Goal: Transaction & Acquisition: Download file/media

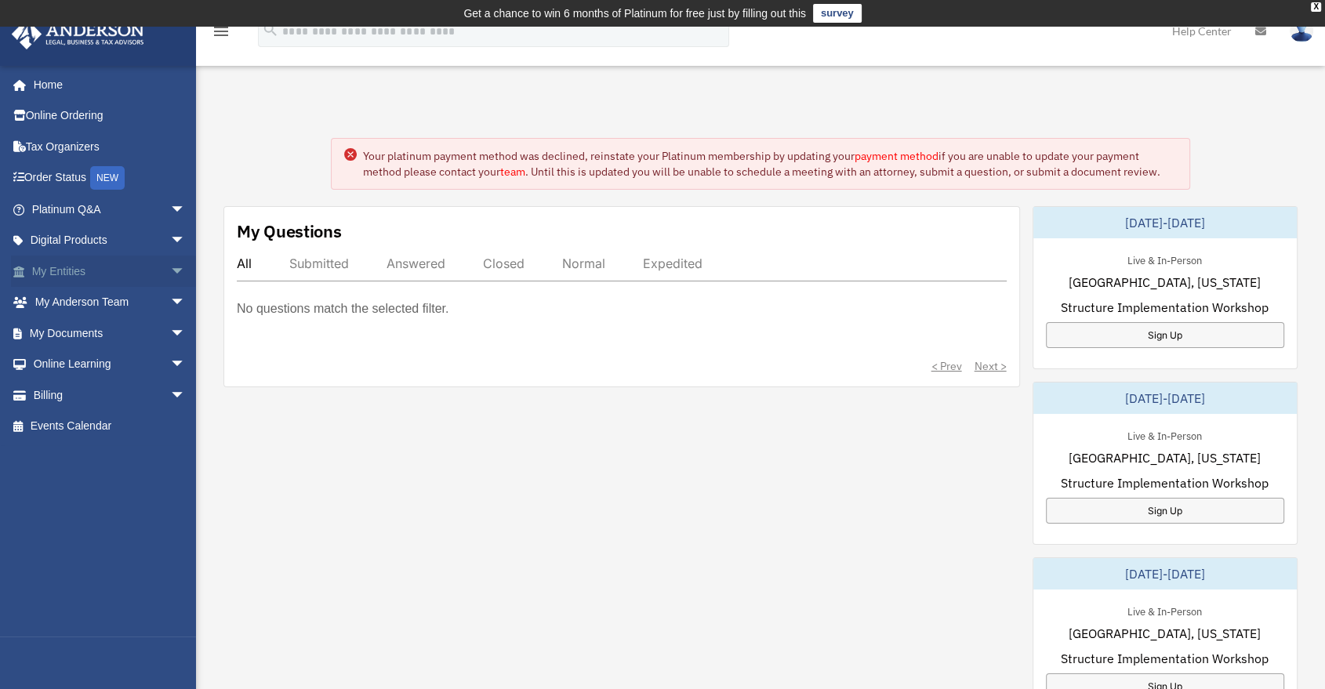
click at [178, 267] on span "arrow_drop_down" at bounding box center [185, 272] width 31 height 32
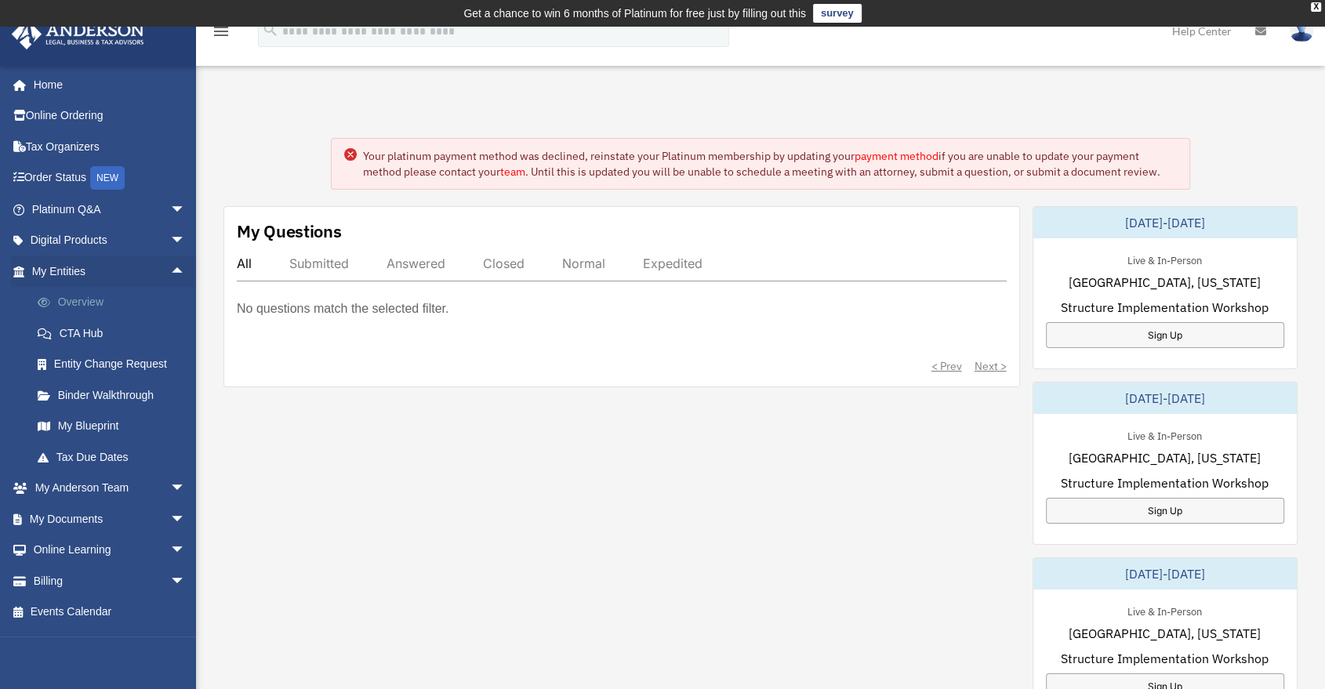
click at [67, 298] on link "Overview" at bounding box center [115, 302] width 187 height 31
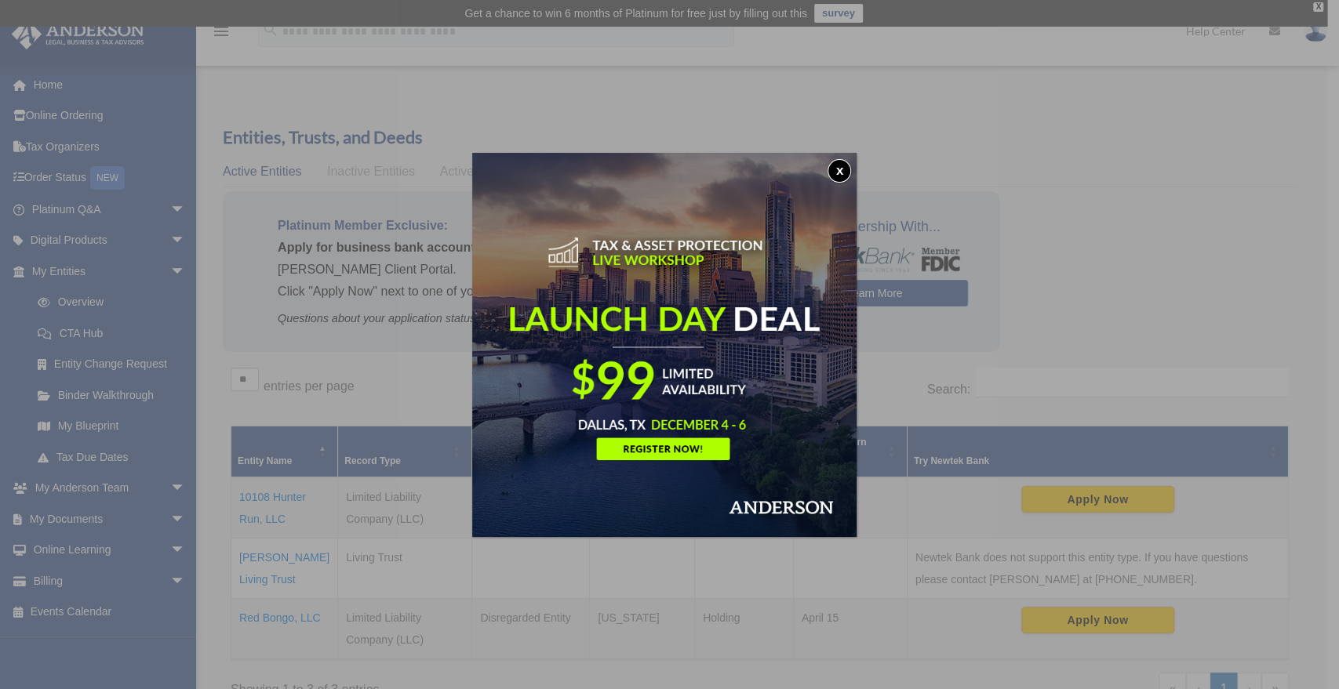
click at [841, 166] on button "x" at bounding box center [839, 171] width 24 height 24
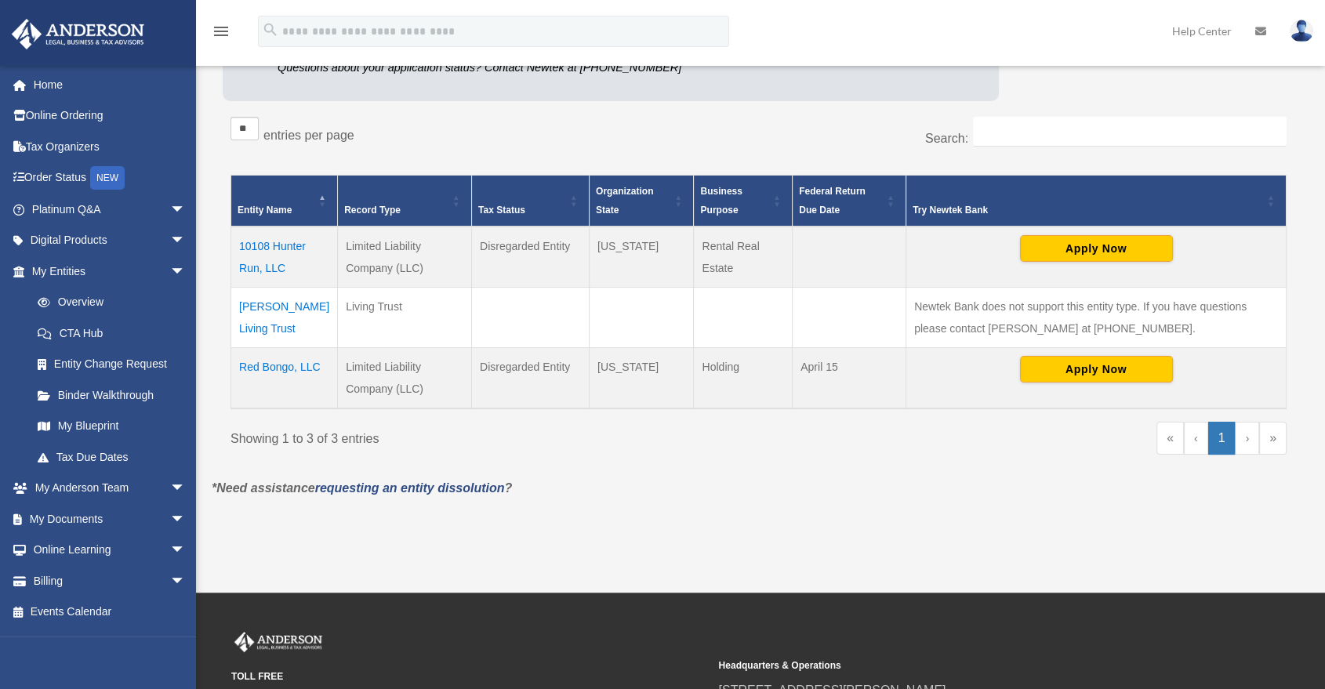
scroll to position [265, 0]
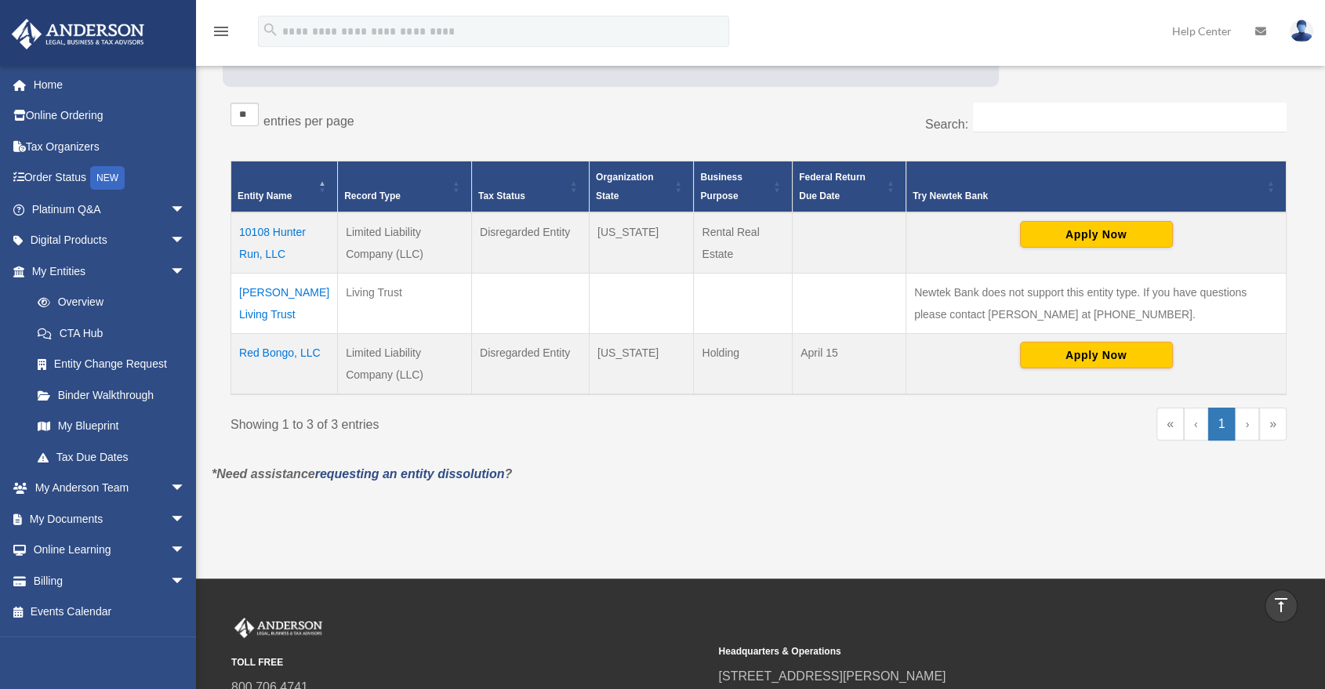
click at [256, 239] on td "10108 Hunter Run, LLC" at bounding box center [284, 243] width 107 height 61
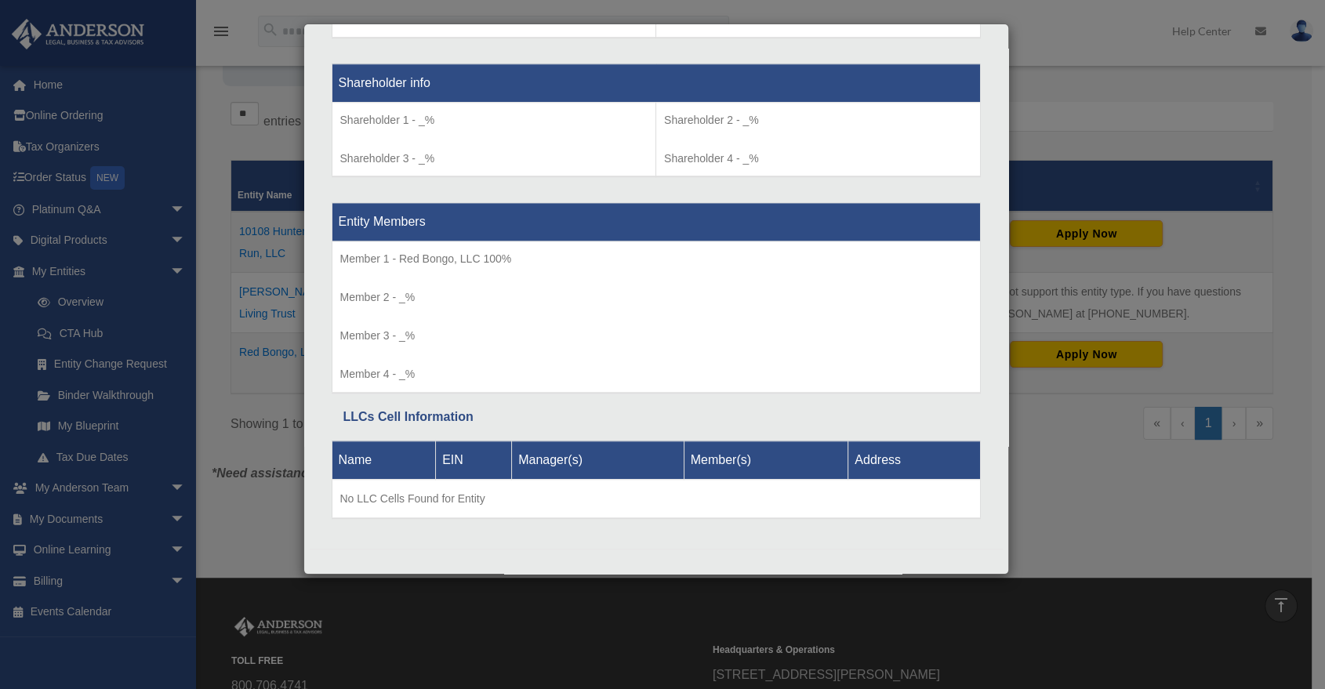
scroll to position [446, 0]
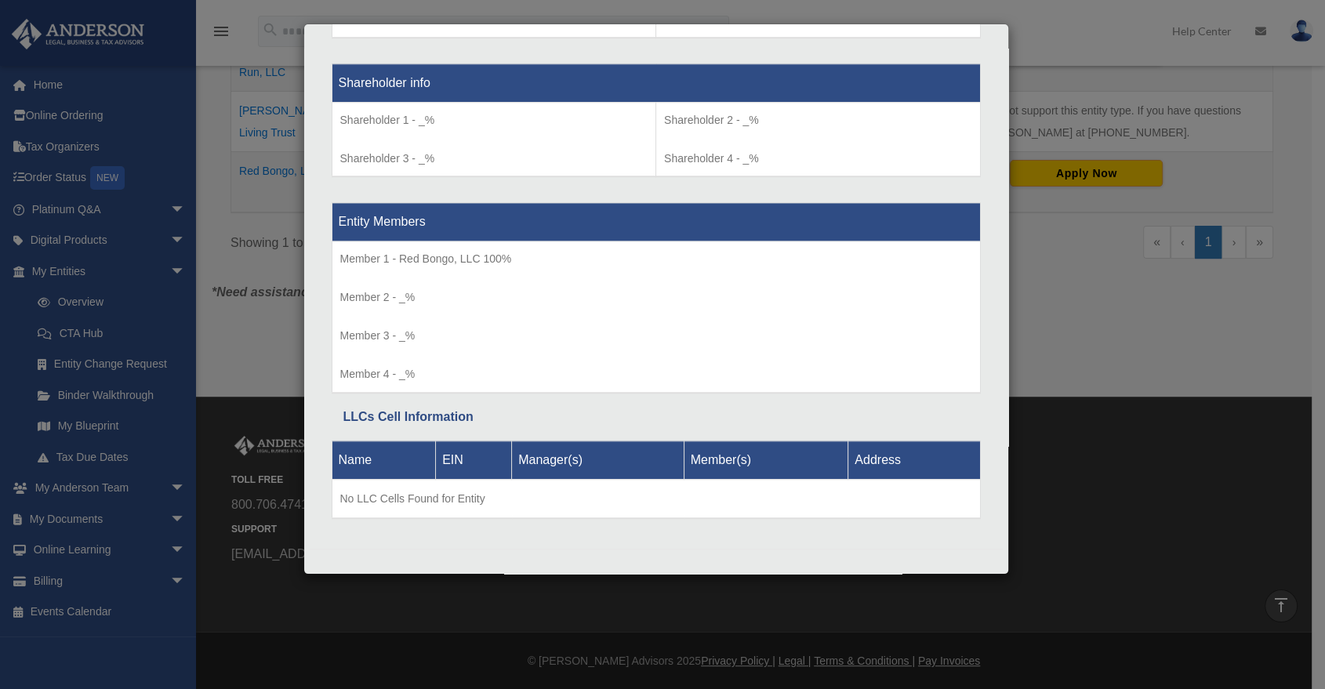
click at [1114, 344] on div "Details × Articles Sent Organizational Date" at bounding box center [662, 344] width 1325 height 689
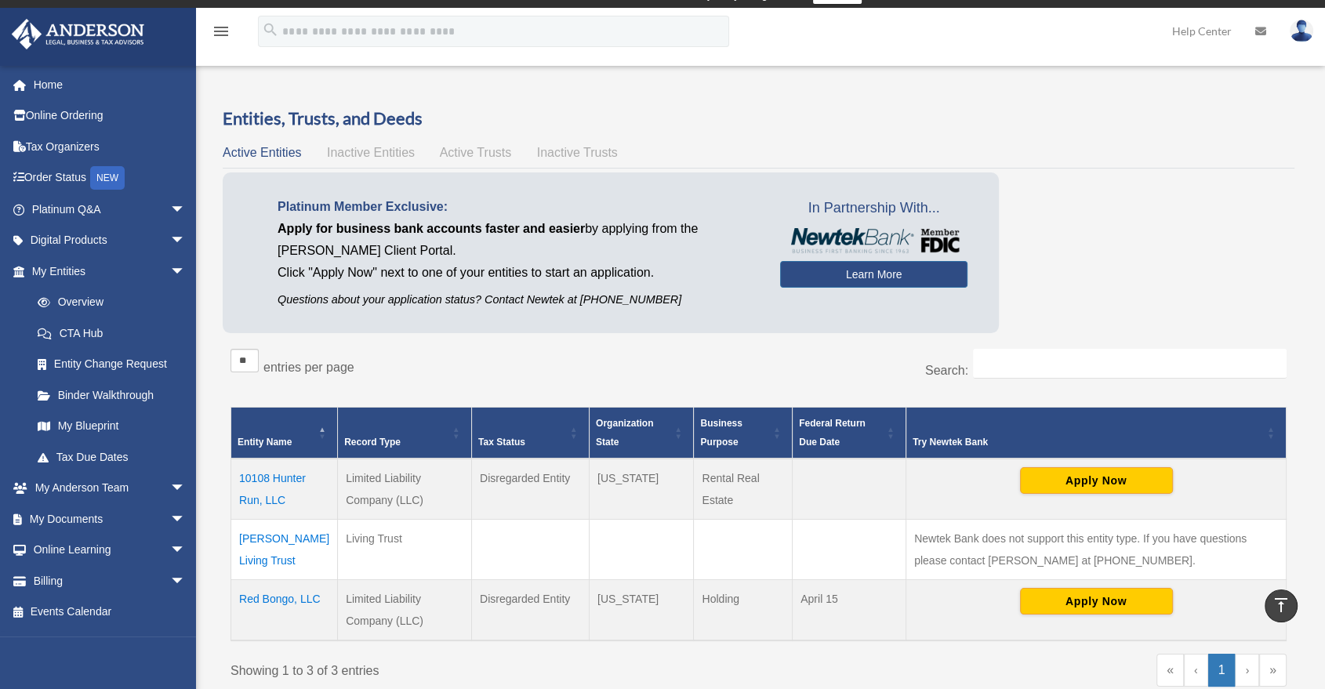
scroll to position [0, 0]
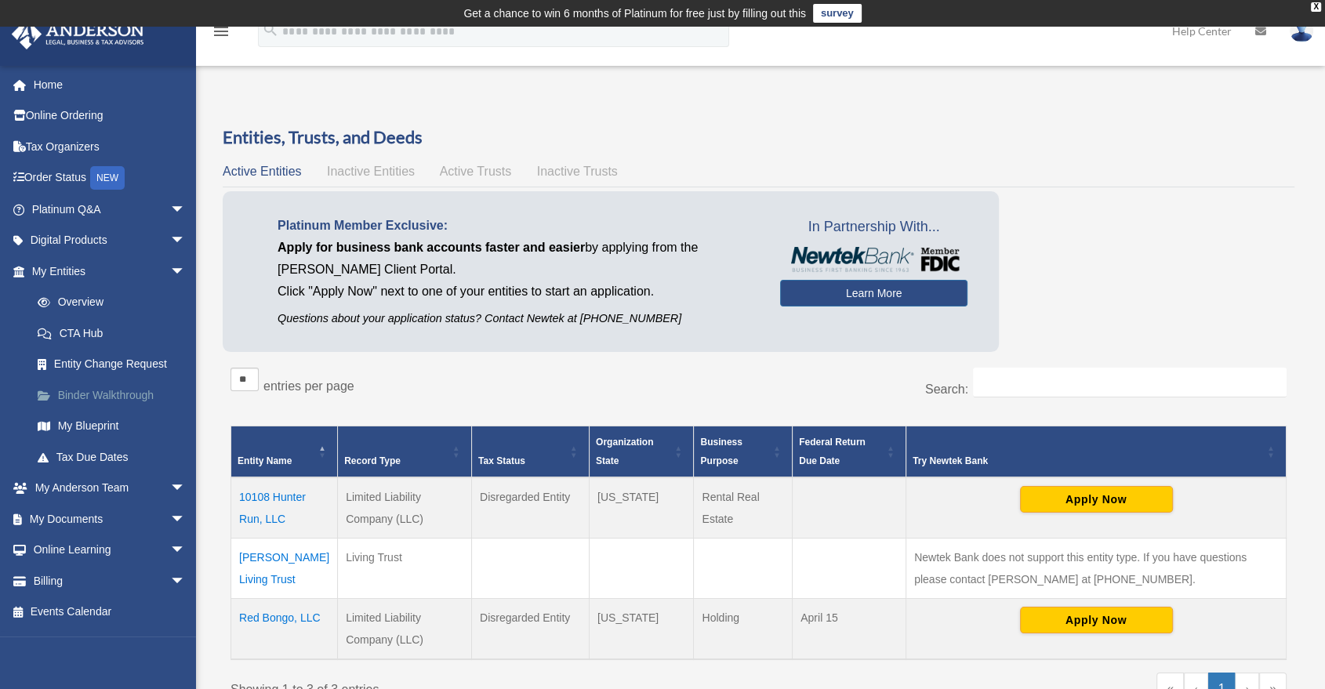
click at [136, 399] on link "Binder Walkthrough" at bounding box center [115, 395] width 187 height 31
click at [173, 515] on span "arrow_drop_down" at bounding box center [185, 520] width 31 height 32
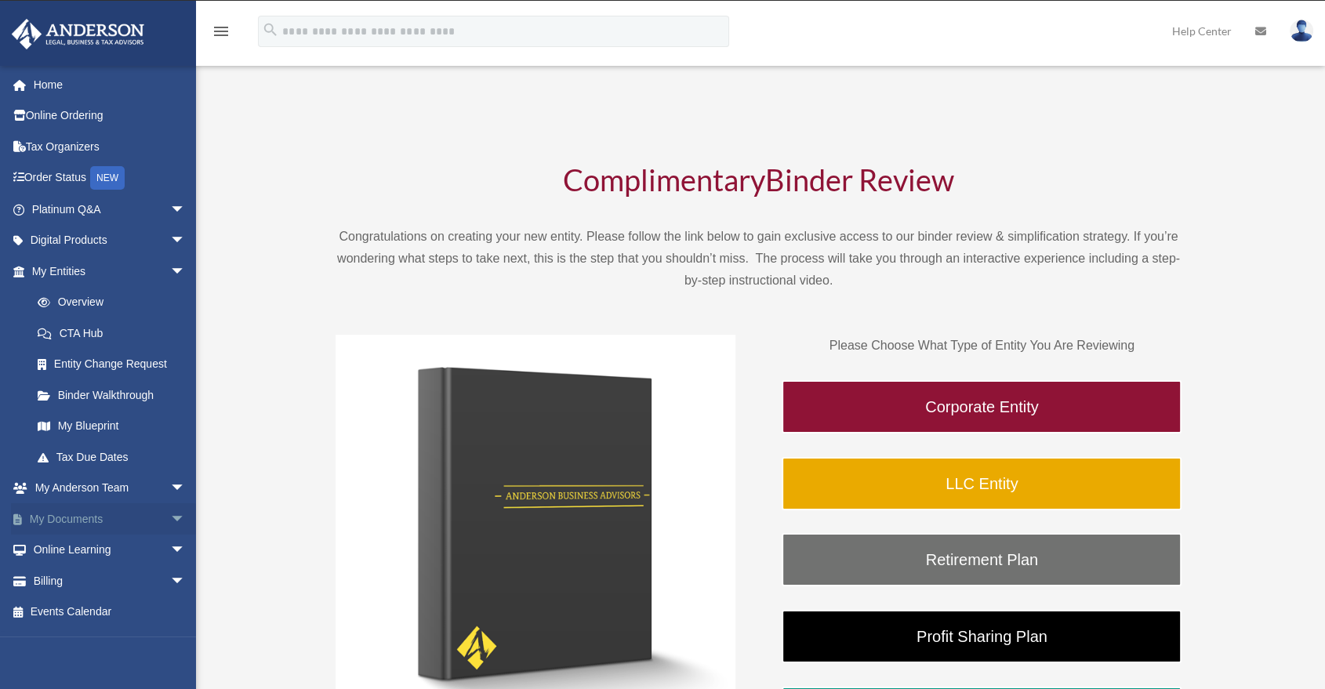
click at [170, 522] on span "arrow_drop_down" at bounding box center [185, 520] width 31 height 32
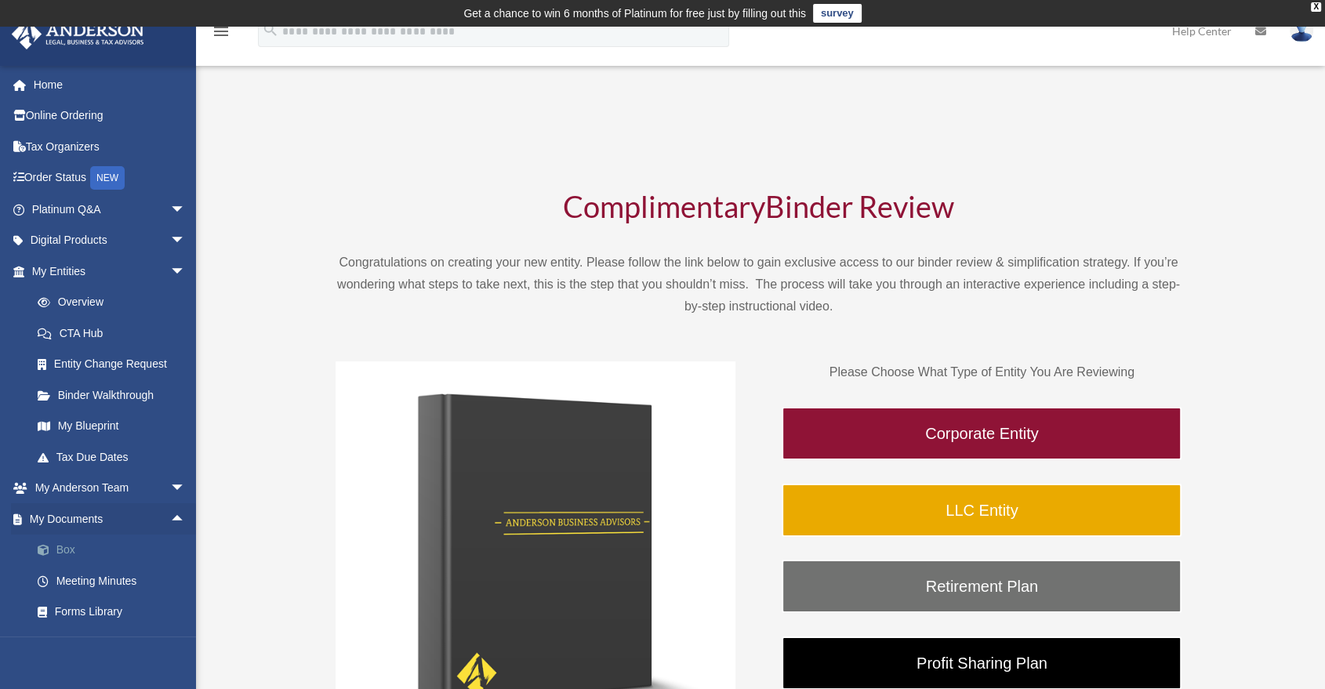
click at [65, 546] on link "Box" at bounding box center [115, 550] width 187 height 31
click at [311, 601] on div "Complimentary Binder Review Congratulations on creating your new entity. Please…" at bounding box center [759, 517] width 1094 height 784
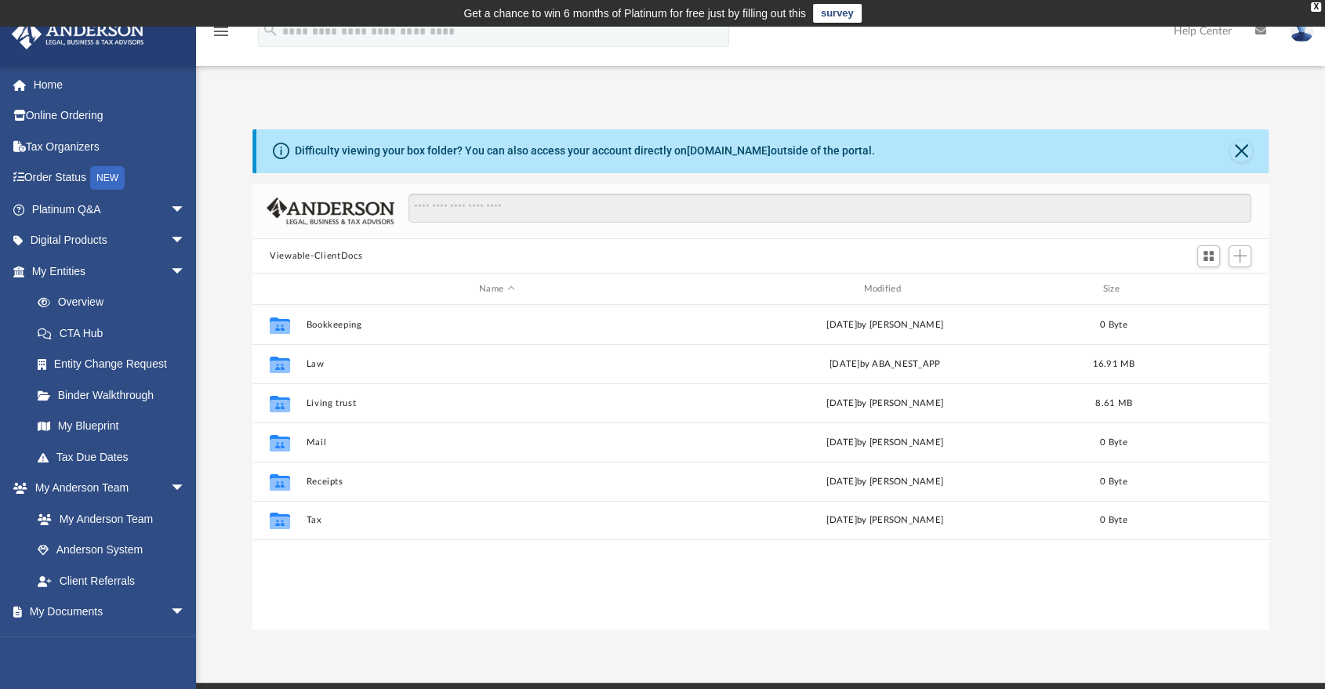
scroll to position [343, 1003]
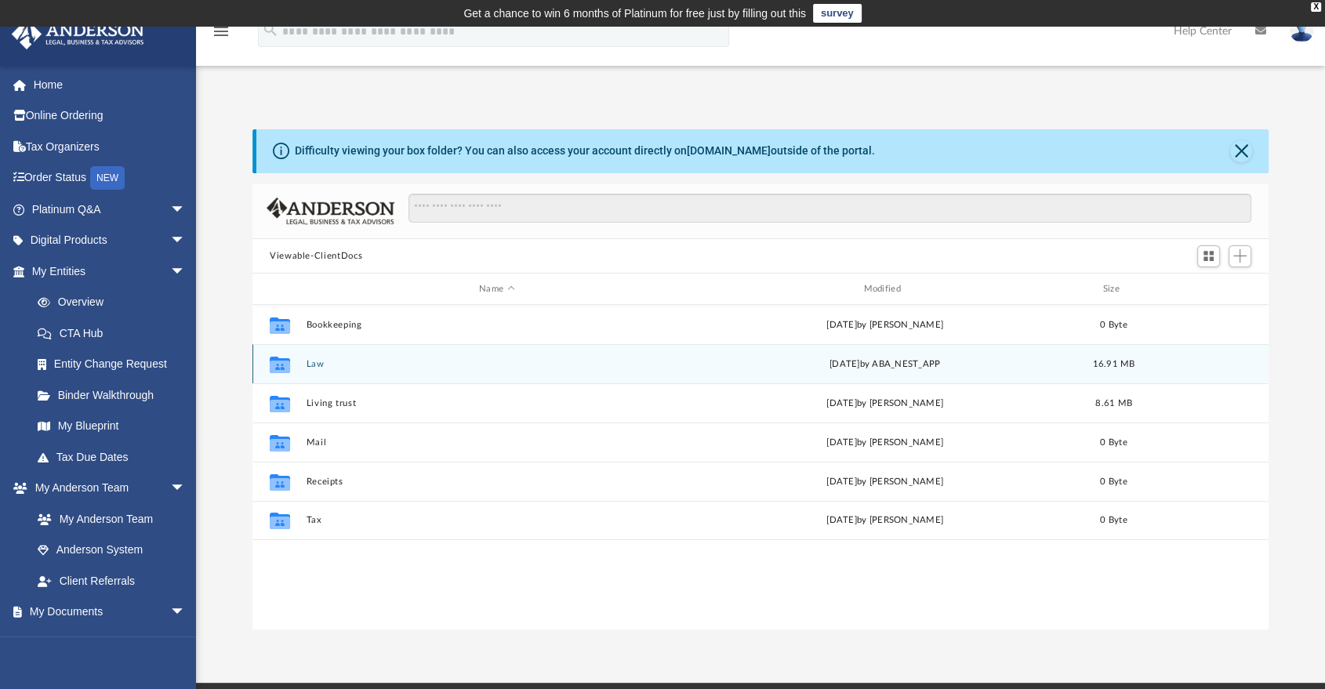
click at [319, 364] on button "Law" at bounding box center [497, 364] width 381 height 10
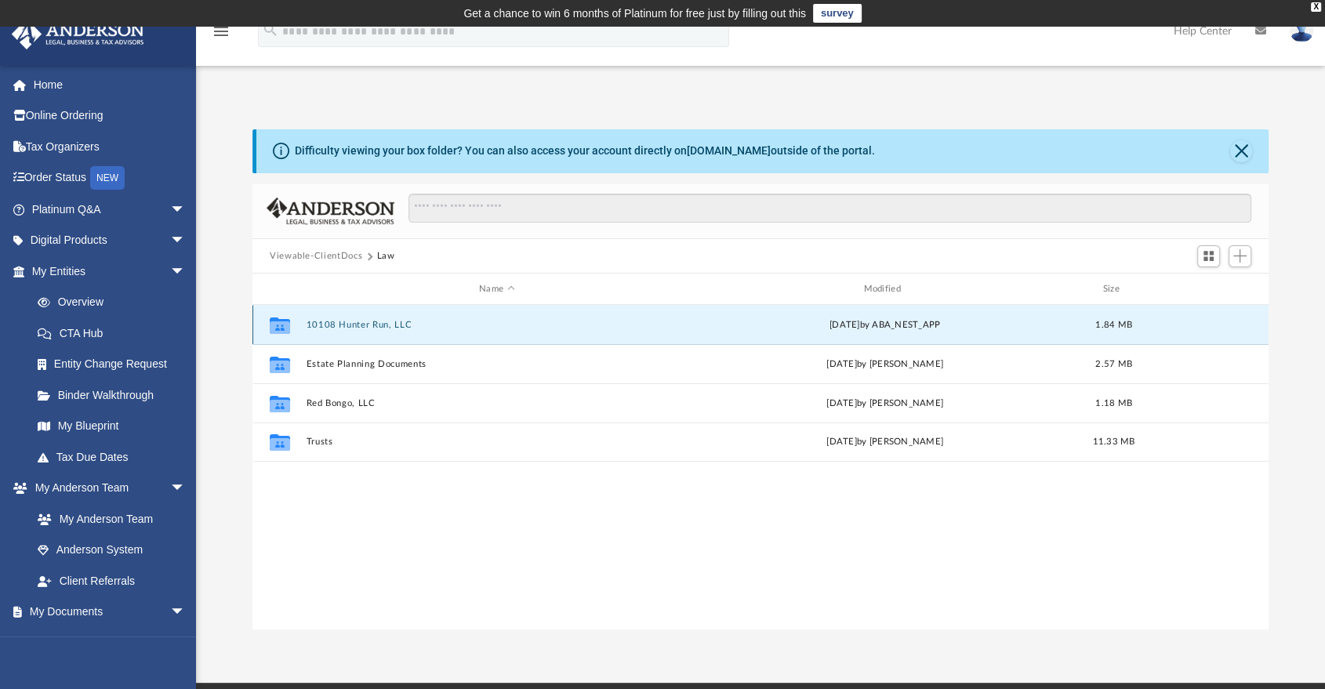
click at [402, 320] on button "10108 Hunter Run, LLC" at bounding box center [497, 325] width 381 height 10
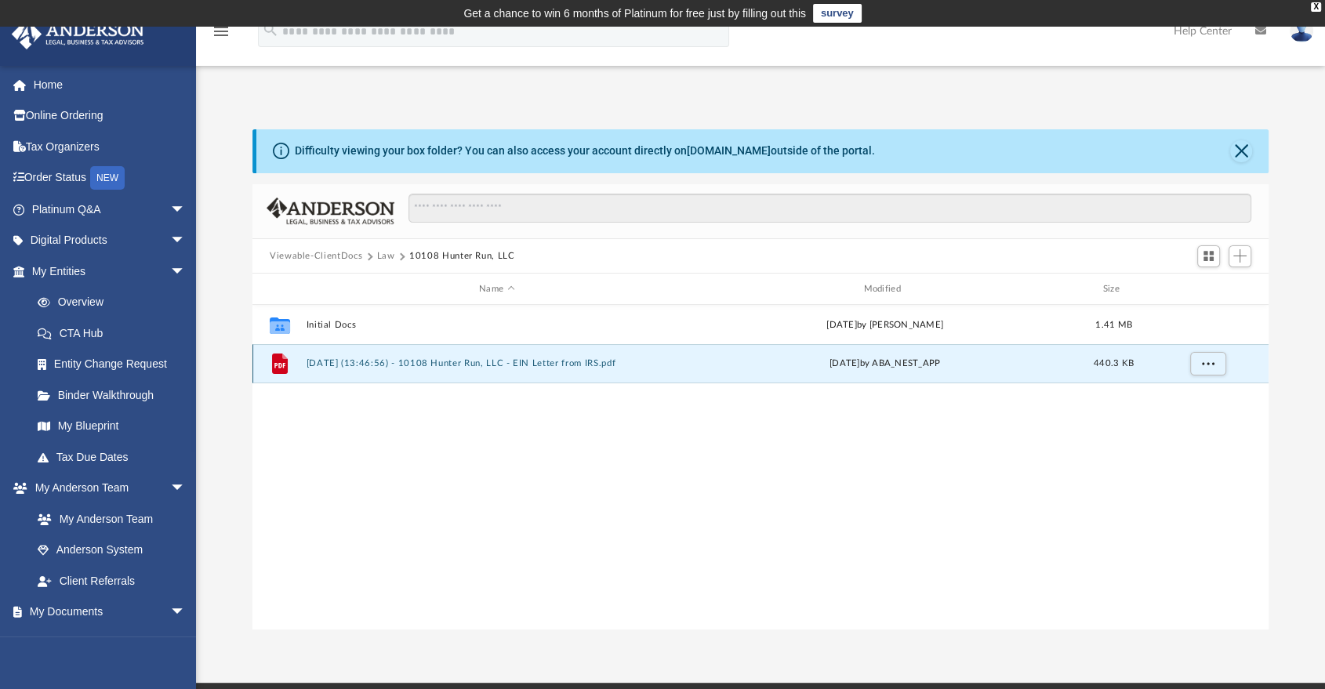
click at [407, 359] on button "[DATE] (13:46:56) - 10108 Hunter Run, LLC - EIN Letter from IRS.pdf" at bounding box center [497, 364] width 381 height 10
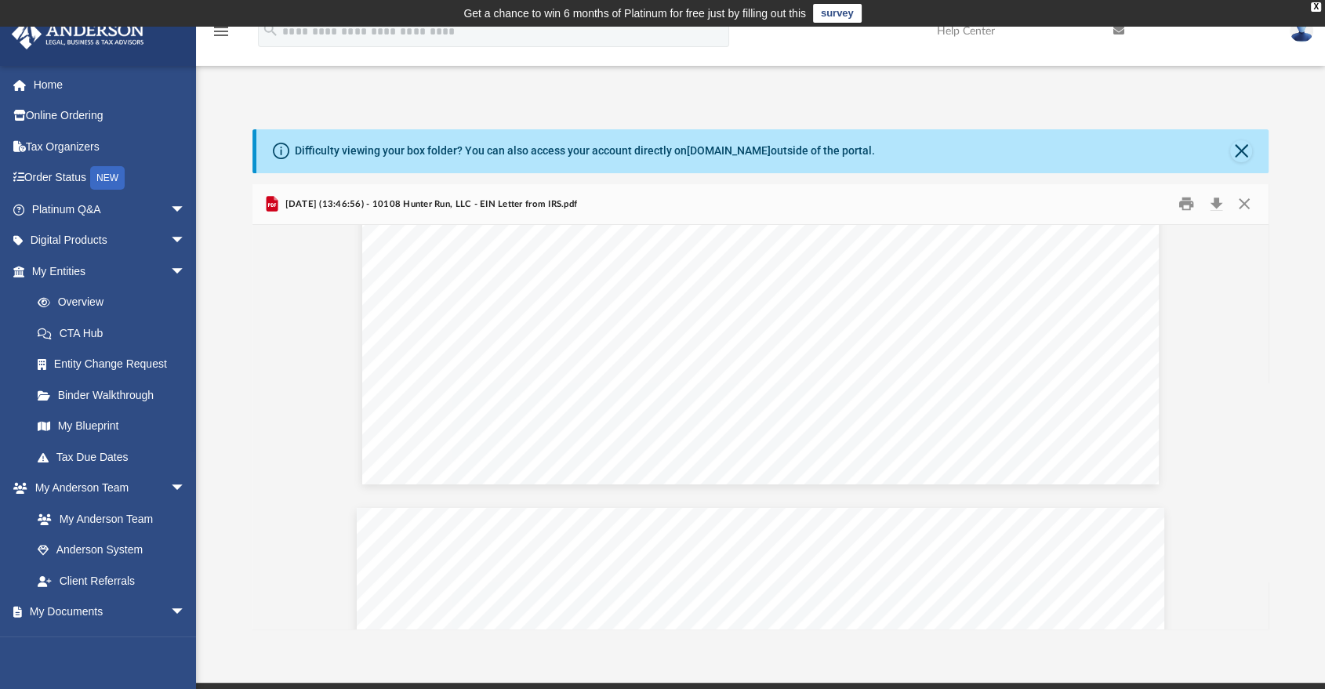
scroll to position [1864, 0]
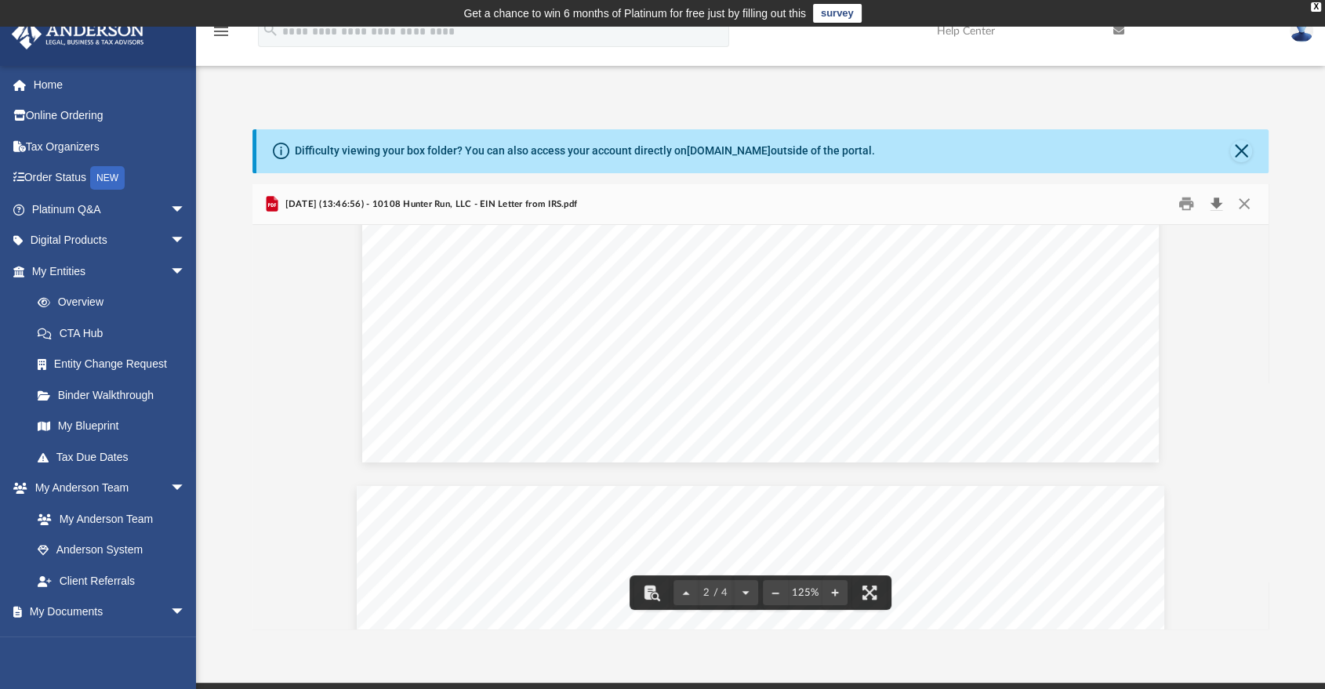
click at [1213, 211] on button "Download" at bounding box center [1216, 204] width 28 height 24
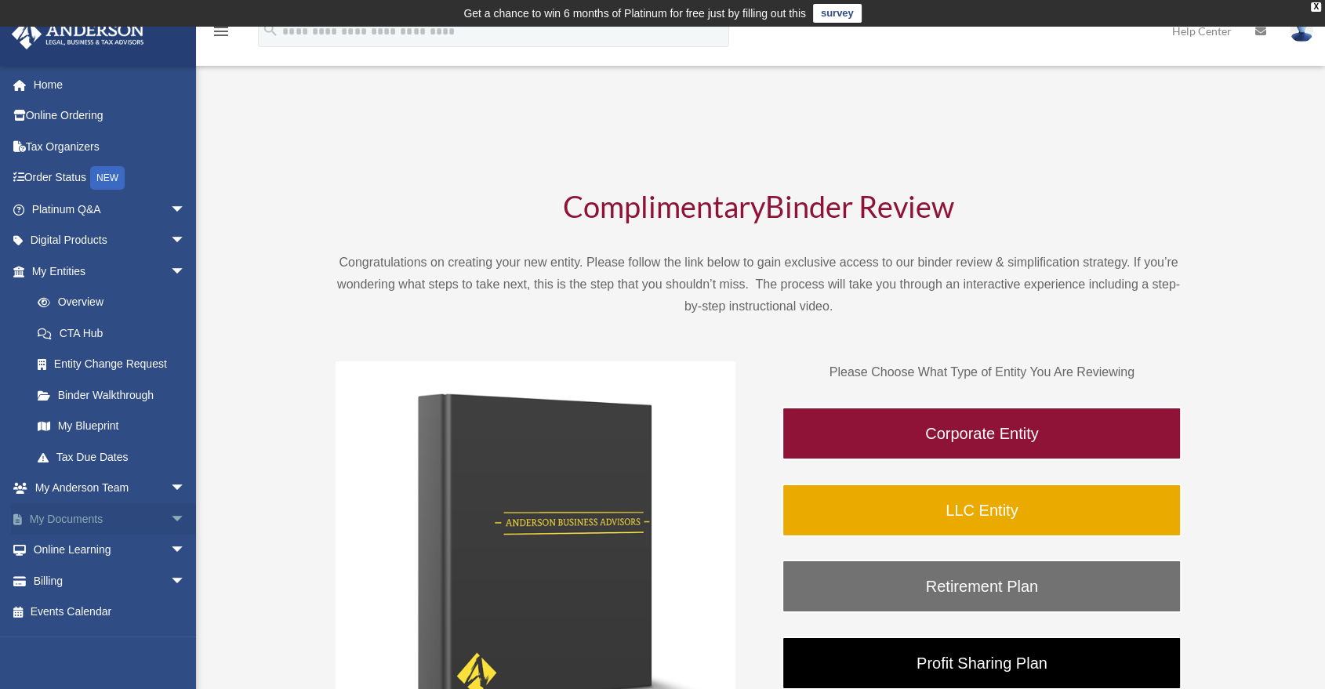
click at [170, 515] on span "arrow_drop_down" at bounding box center [185, 520] width 31 height 32
click at [83, 545] on link "Box" at bounding box center [115, 550] width 187 height 31
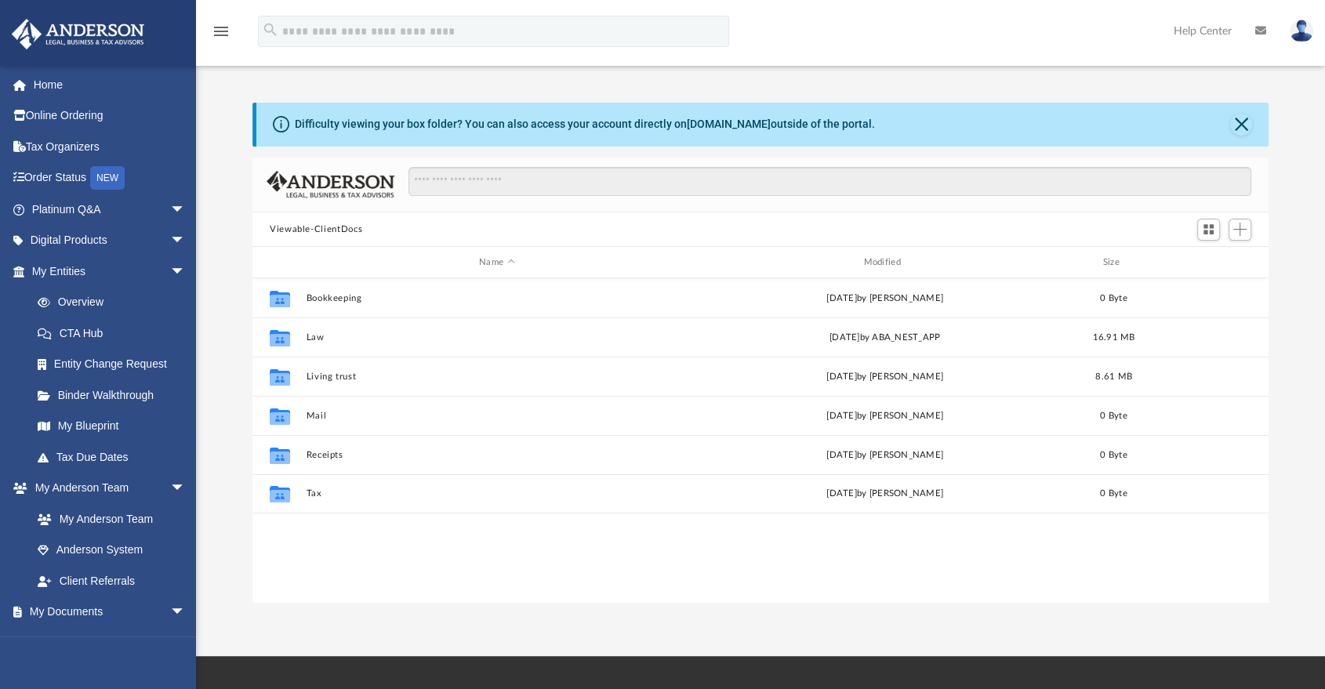
scroll to position [343, 1003]
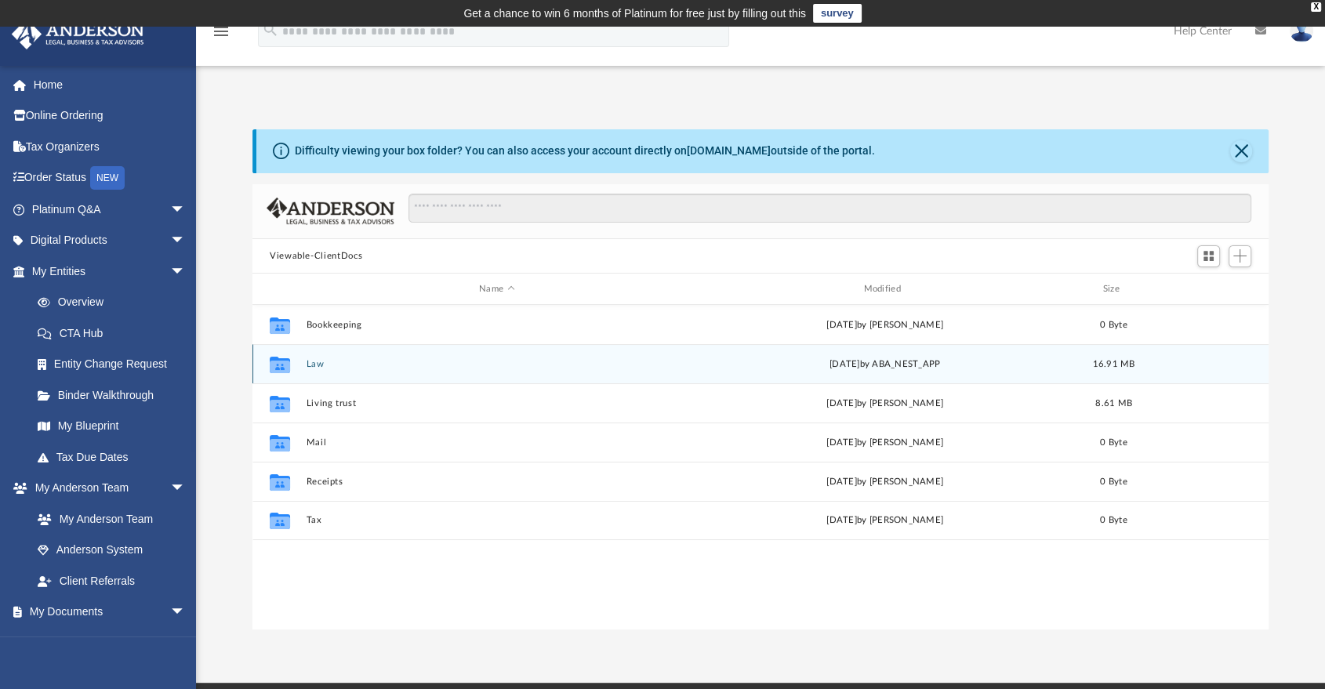
click at [311, 364] on button "Law" at bounding box center [497, 364] width 381 height 10
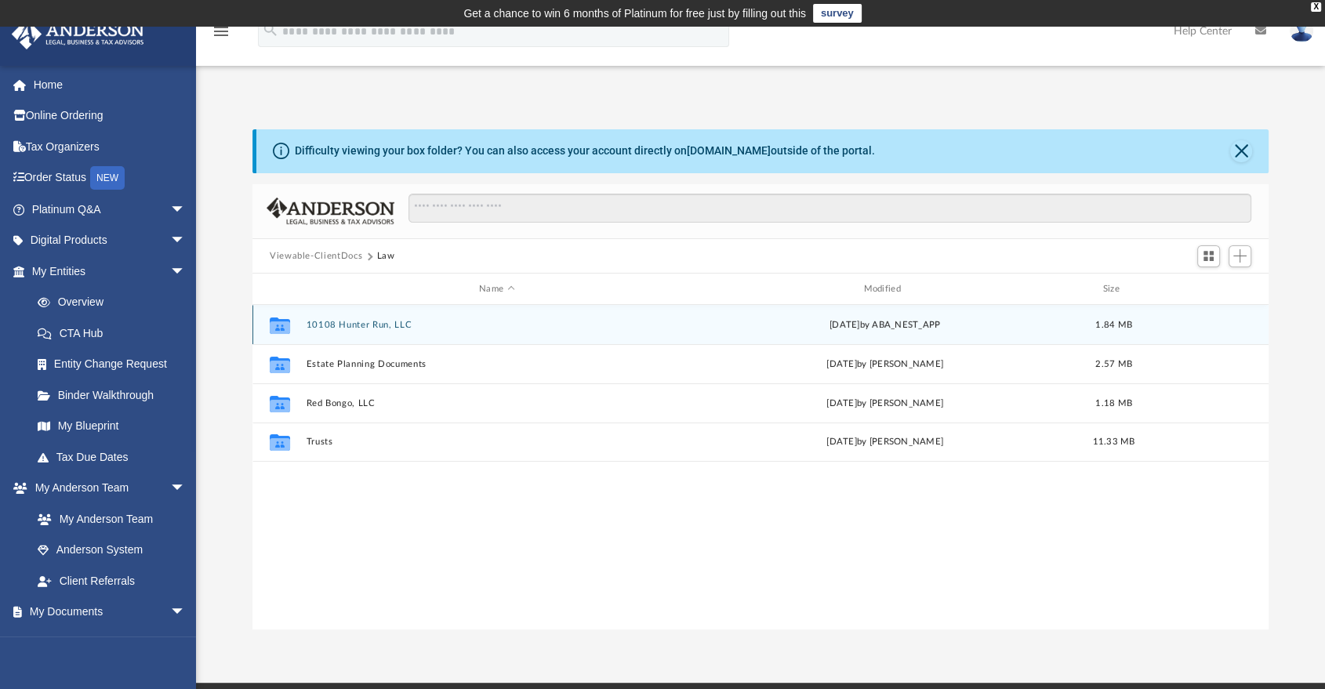
click at [371, 331] on div "Collaborated Folder 10108 Hunter Run, LLC [DATE] by ABA_NEST_APP 1.84 MB" at bounding box center [761, 324] width 1016 height 39
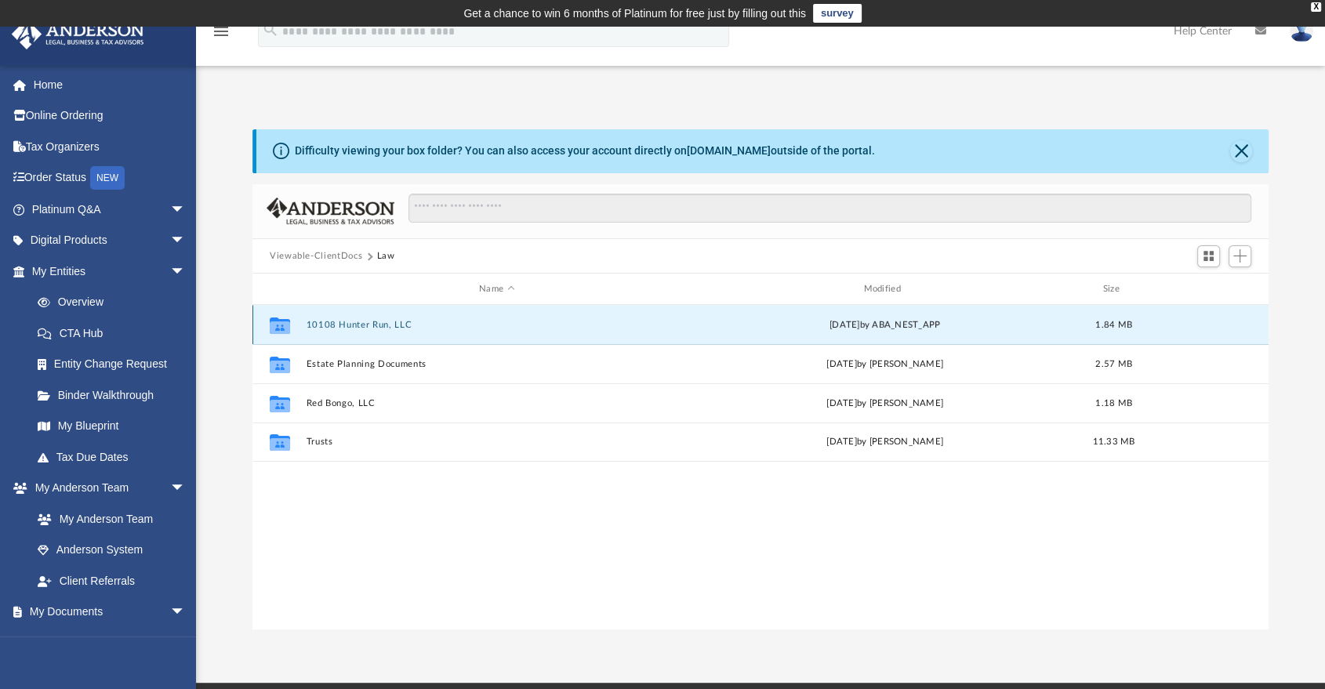
click at [364, 325] on button "10108 Hunter Run, LLC" at bounding box center [497, 325] width 381 height 10
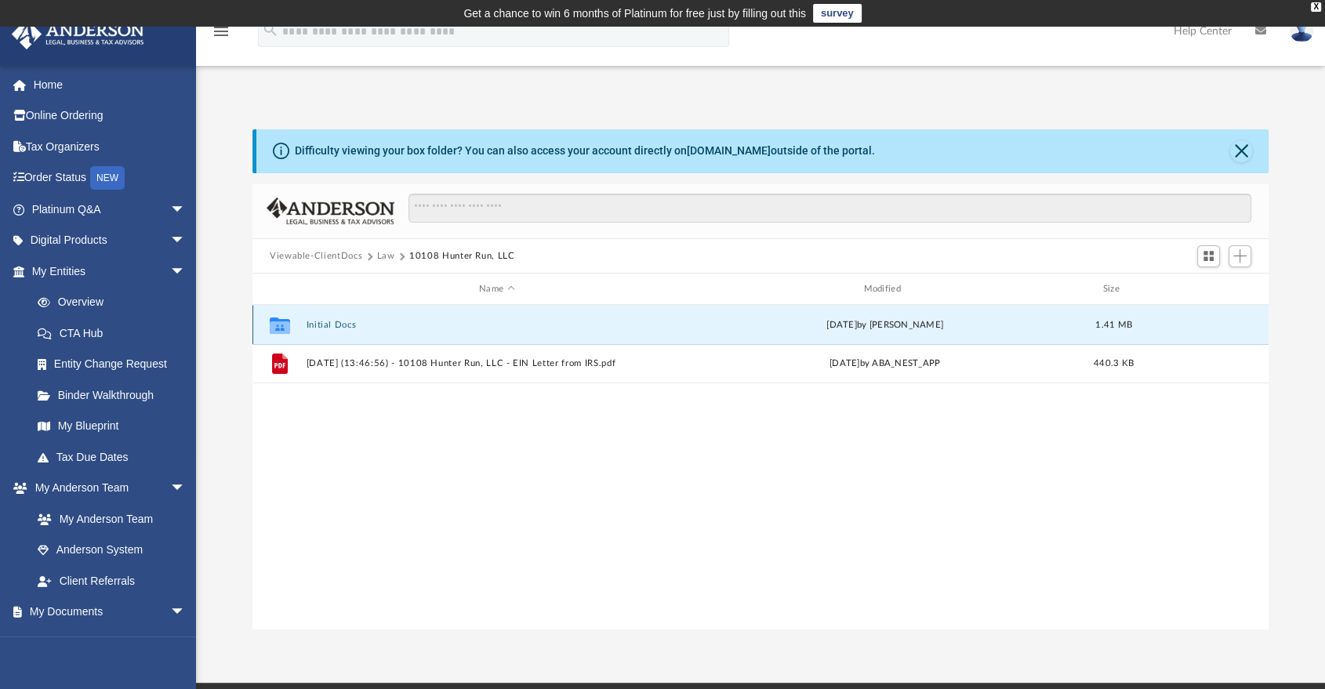
click at [344, 325] on button "Initial Docs" at bounding box center [497, 325] width 381 height 10
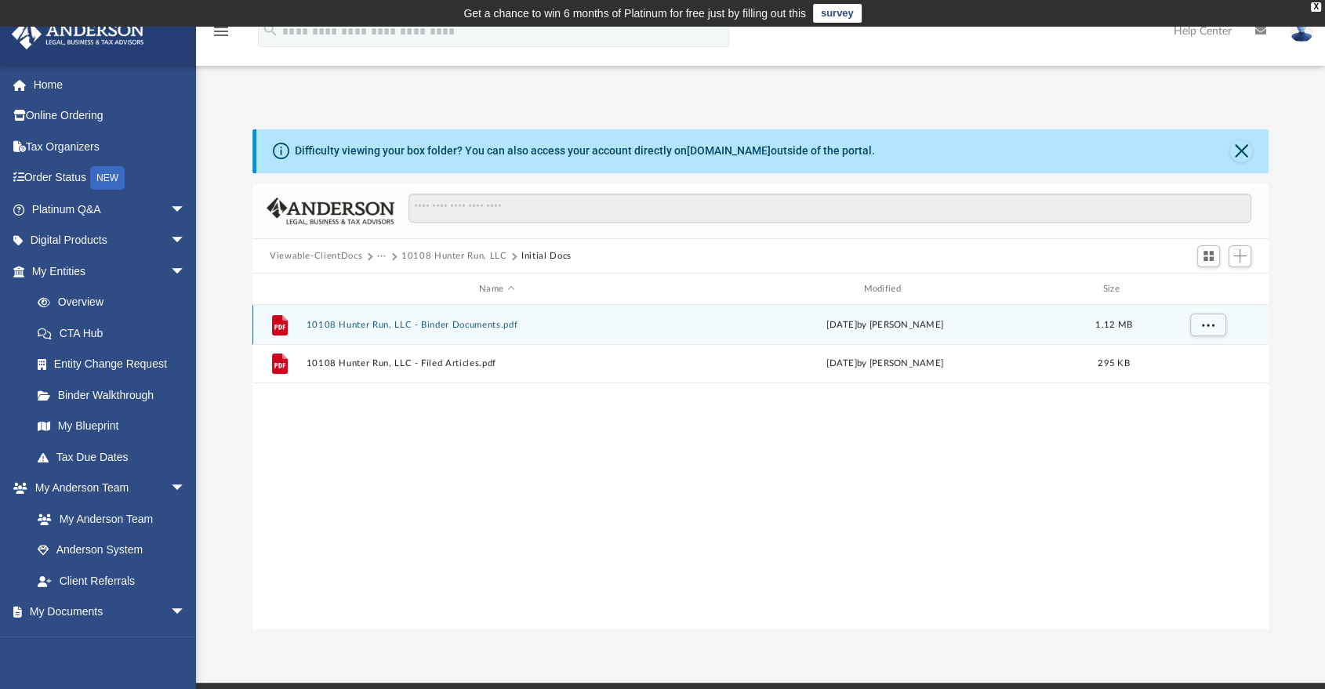
click at [433, 325] on button "10108 Hunter Run, LLC - Binder Documents.pdf" at bounding box center [497, 325] width 381 height 10
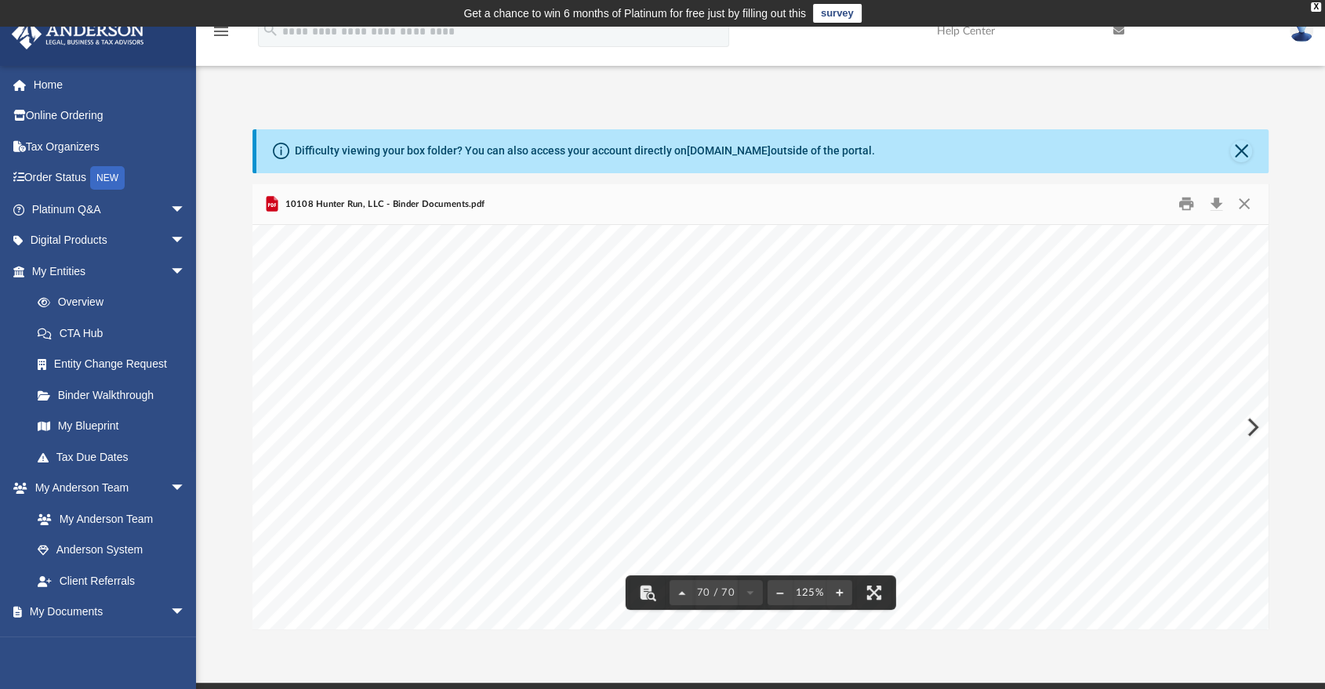
scroll to position [72884, 31]
click at [1220, 208] on button "Download" at bounding box center [1216, 204] width 28 height 24
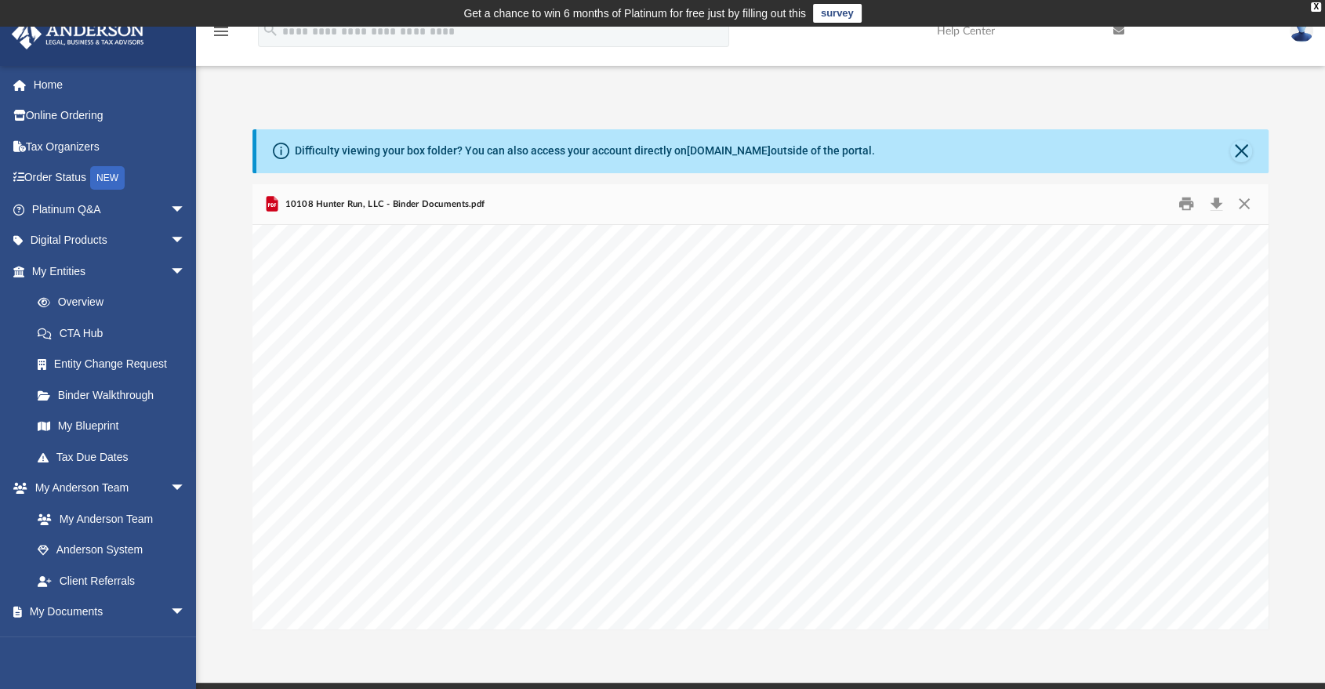
click at [345, 199] on span "10108 Hunter Run, LLC - Binder Documents.pdf" at bounding box center [383, 205] width 203 height 14
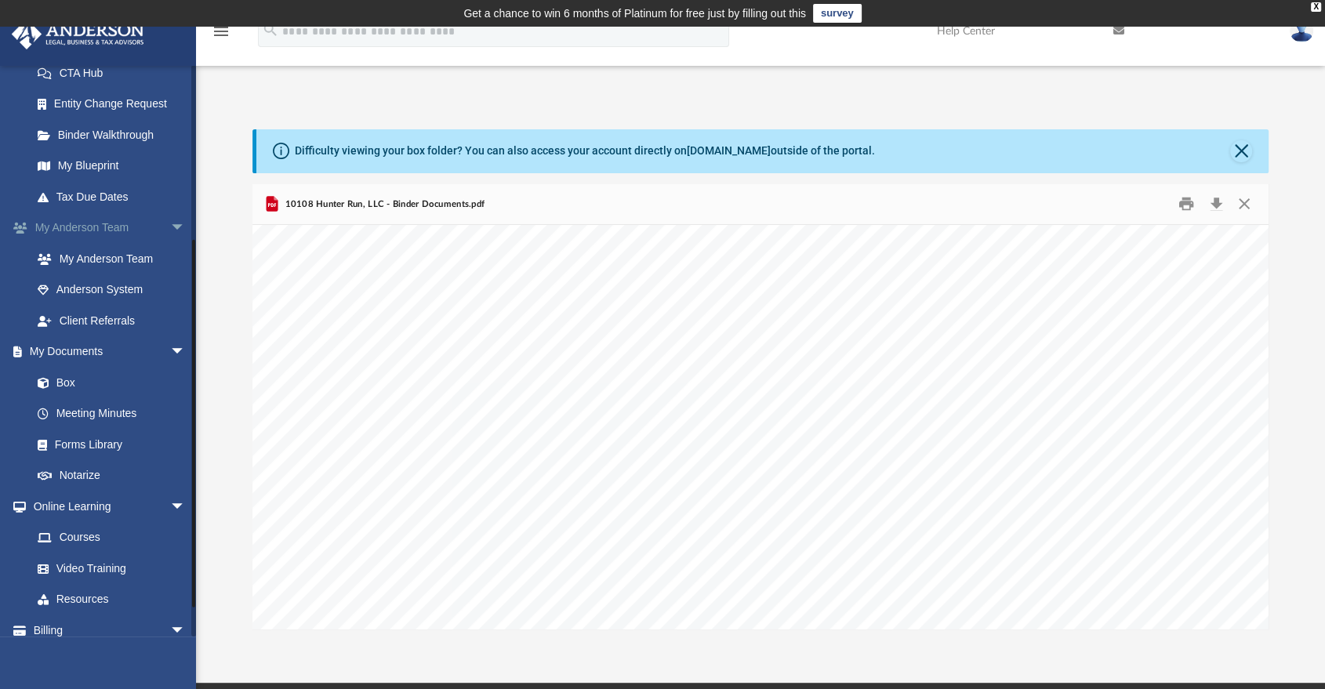
scroll to position [271, 0]
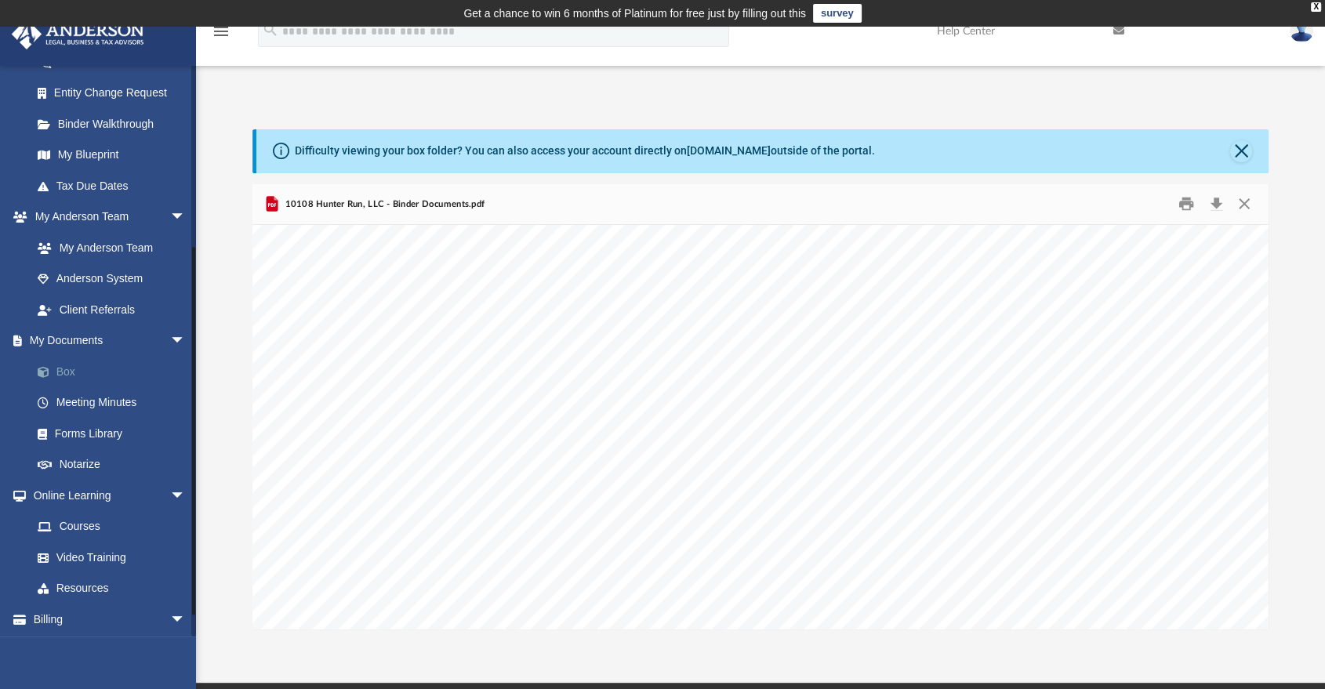
click at [76, 369] on link "Box" at bounding box center [115, 371] width 187 height 31
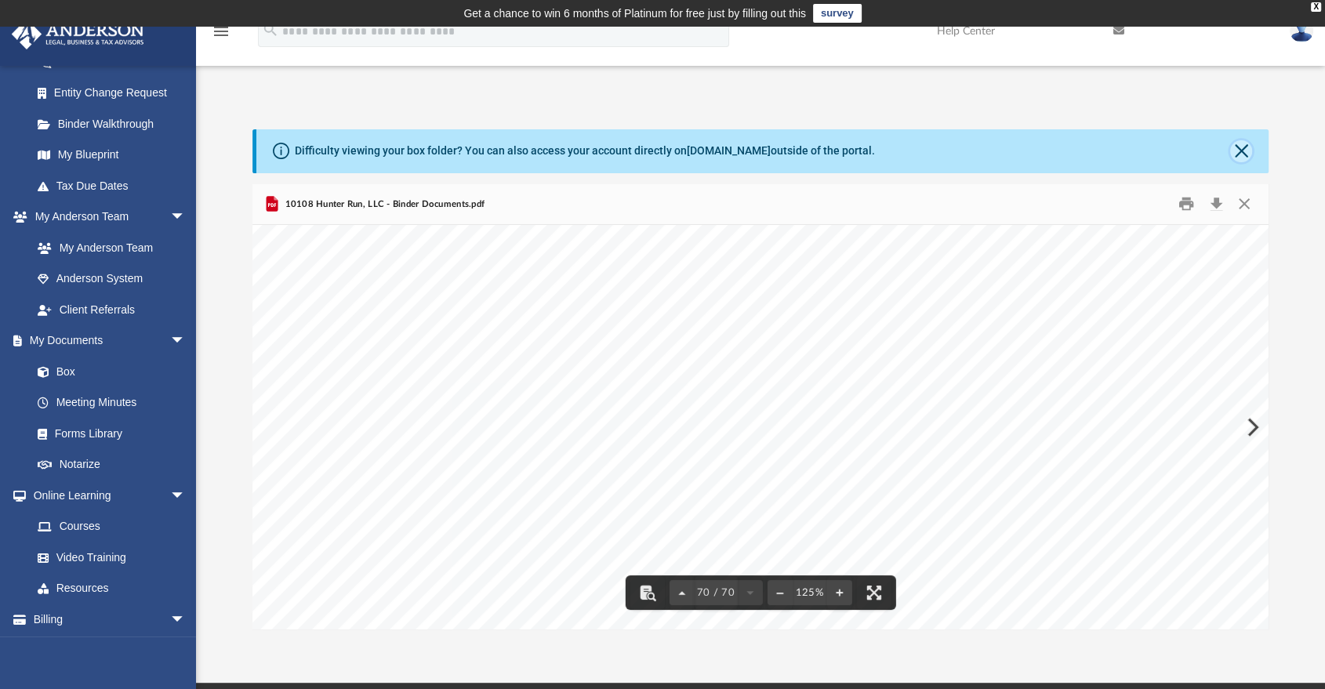
click at [1236, 146] on button "Close" at bounding box center [1242, 151] width 22 height 22
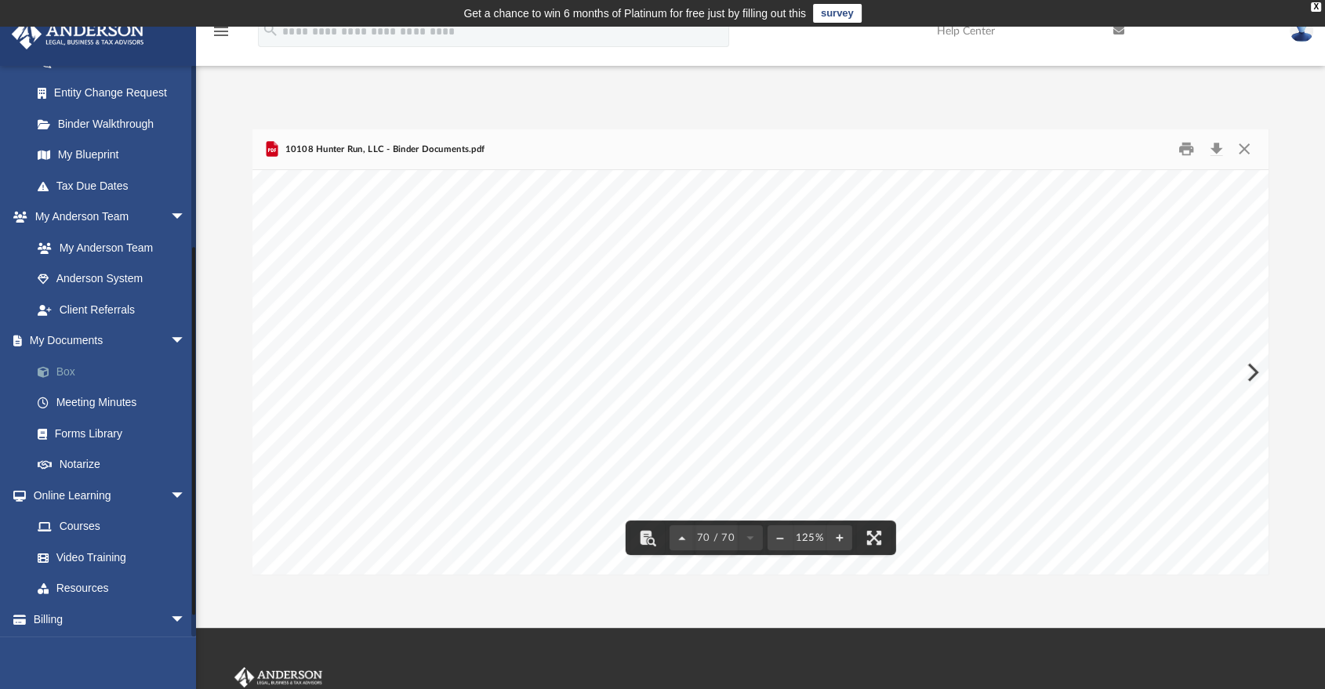
click at [46, 373] on span at bounding box center [51, 372] width 10 height 11
click at [1249, 146] on button "Close" at bounding box center [1245, 149] width 28 height 24
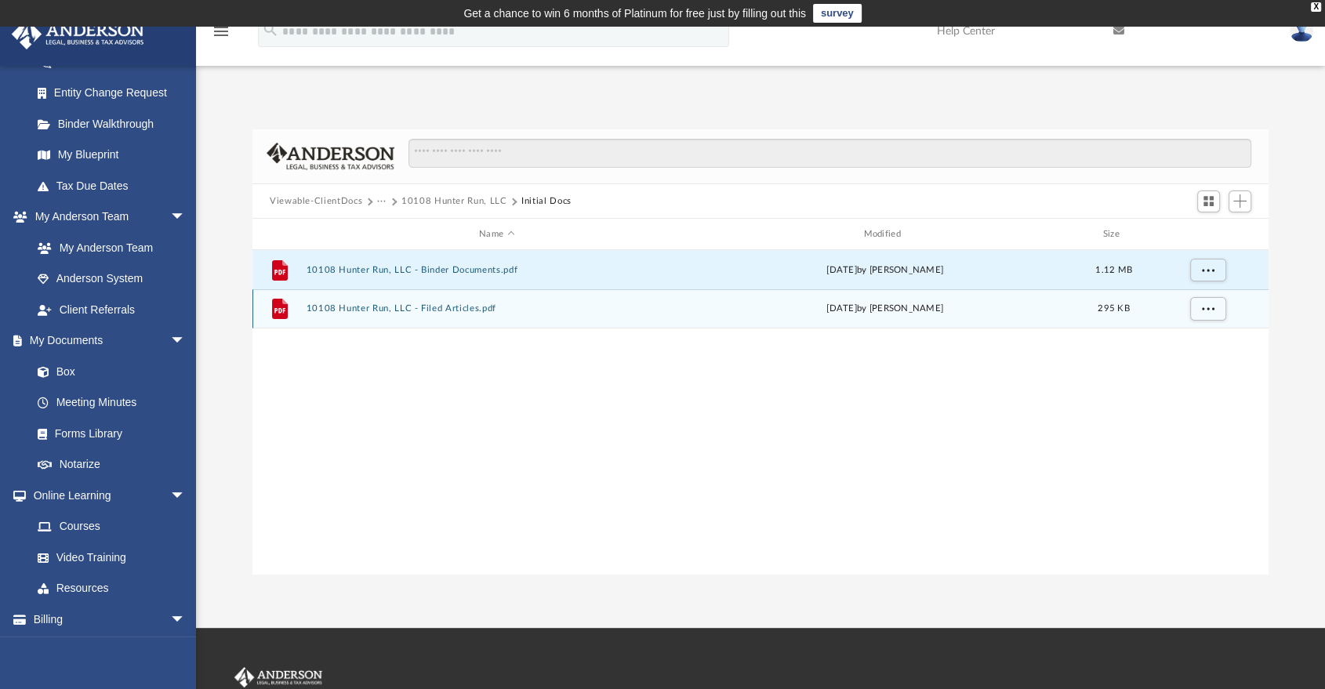
click at [430, 308] on button "10108 Hunter Run, LLC - Filed Articles.pdf" at bounding box center [497, 309] width 381 height 10
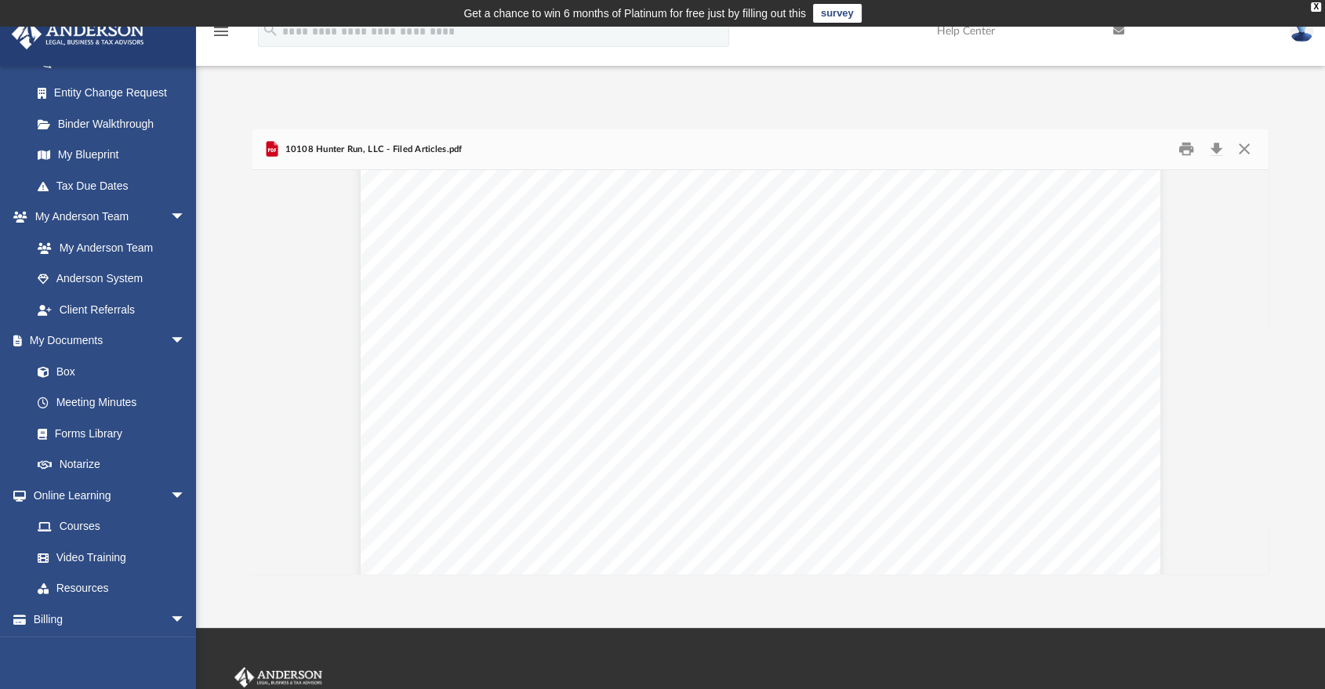
scroll to position [2278, 0]
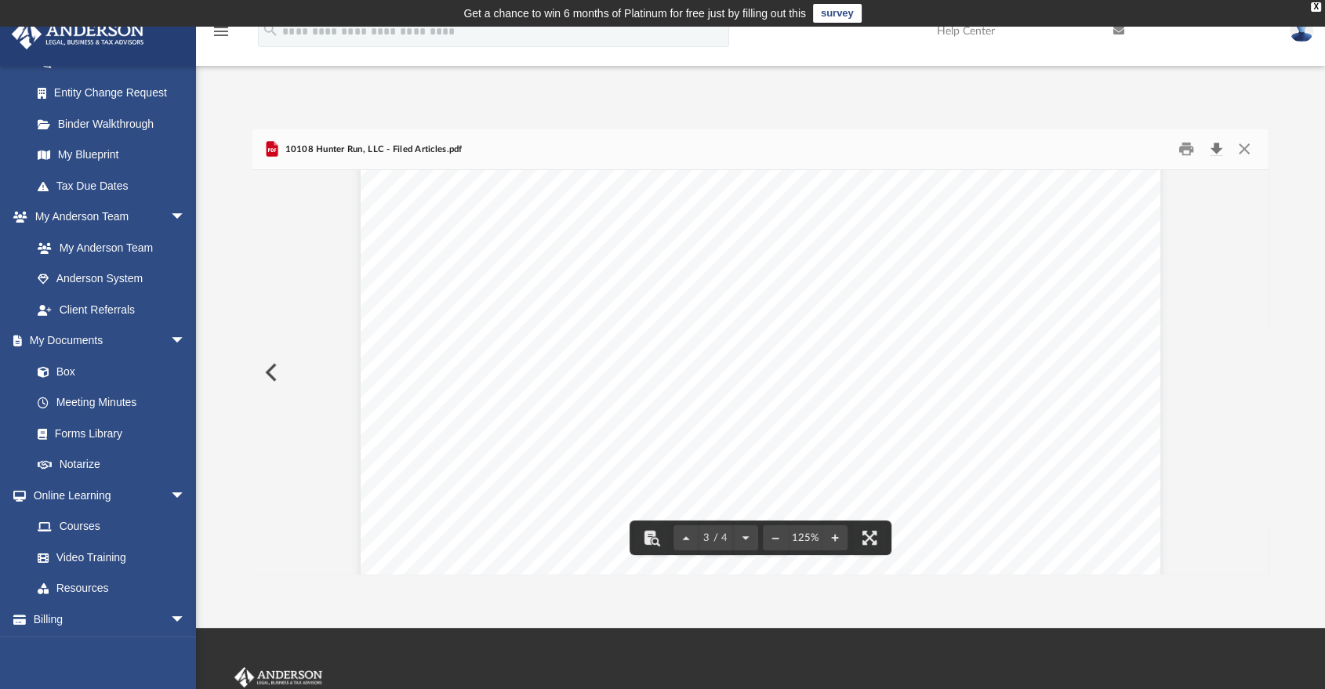
click at [1219, 142] on button "Download" at bounding box center [1216, 149] width 28 height 24
